Goal: Task Accomplishment & Management: Manage account settings

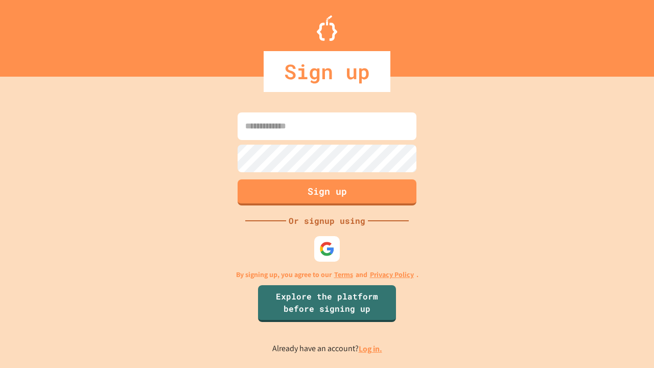
click at [371, 348] on link "Log in." at bounding box center [370, 348] width 23 height 11
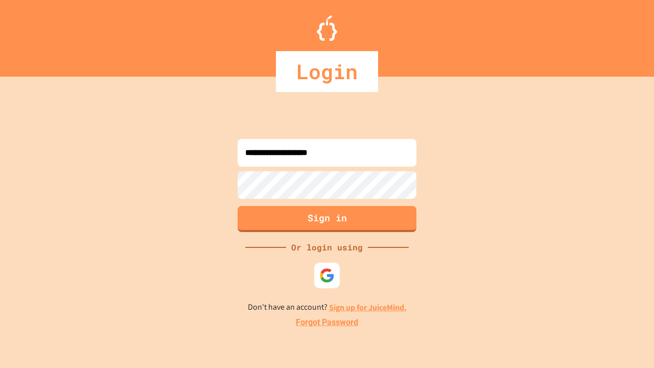
type input "**********"
